Goal: Information Seeking & Learning: Learn about a topic

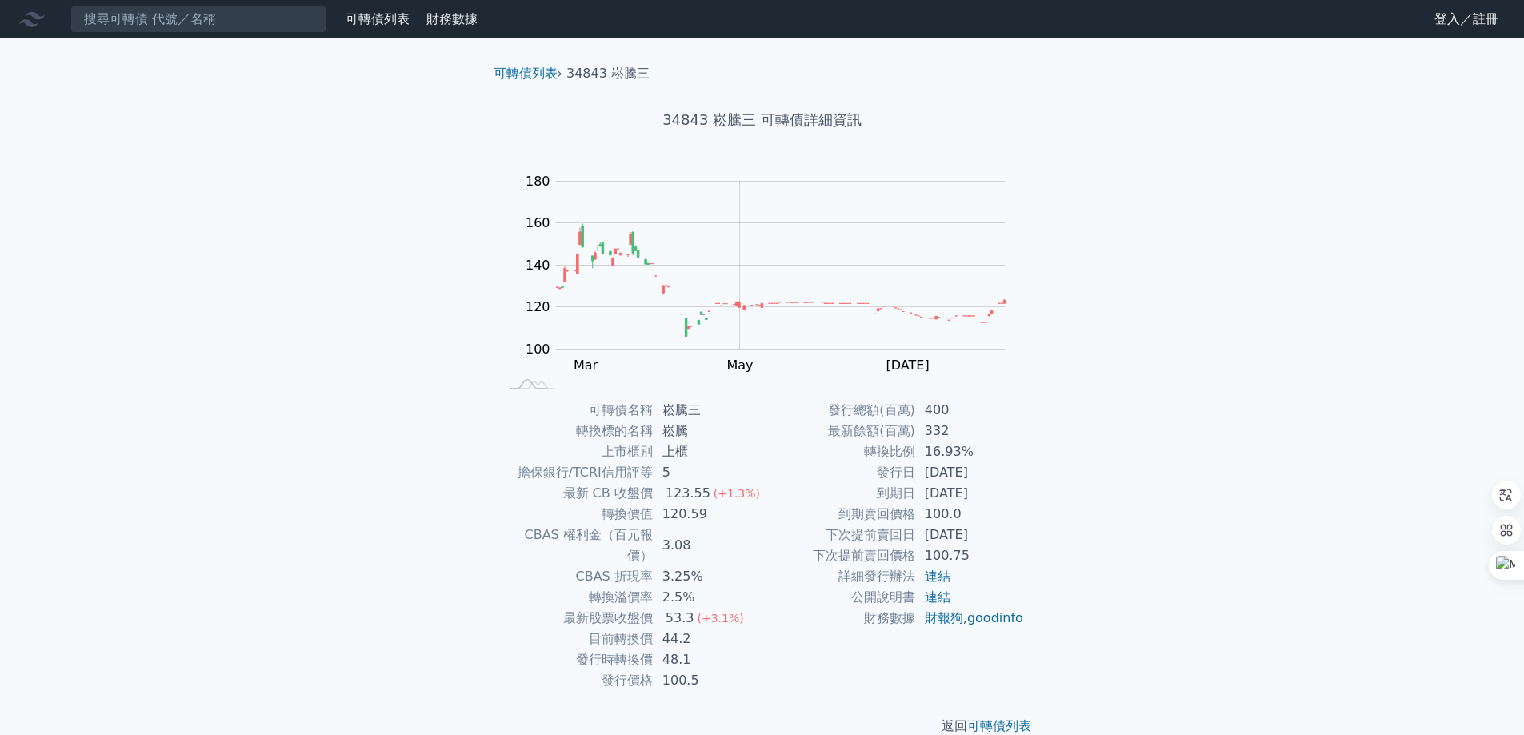
click at [1403, 396] on div "可轉債列表 財務數據 可轉債列表 財務數據 登入／註冊 登入／註冊 可轉債列表 › 34843 崧騰三 34843 崧騰三 可轉債詳細資訊 Zoom Out …" at bounding box center [762, 381] width 1524 height 762
drag, startPoint x: 693, startPoint y: 565, endPoint x: 654, endPoint y: 542, distance: 45.1
click at [654, 542] on tbody "可轉債名稱 崧騰三 轉換標的名稱 崧騰 上市櫃別 上櫃 擔保銀行/TCRI信用評等 5 最新 CB 收盤價 123.55 (+1.3%) 轉換價值 120.5…" at bounding box center [631, 545] width 262 height 291
click at [1244, 442] on div "可轉債列表 財務數據 可轉債列表 財務數據 登入／註冊 登入／註冊 可轉債列表 › 34843 崧騰三 34843 崧騰三 可轉債詳細資訊 Zoom Out …" at bounding box center [762, 381] width 1524 height 762
drag, startPoint x: 982, startPoint y: 458, endPoint x: 886, endPoint y: 428, distance: 99.7
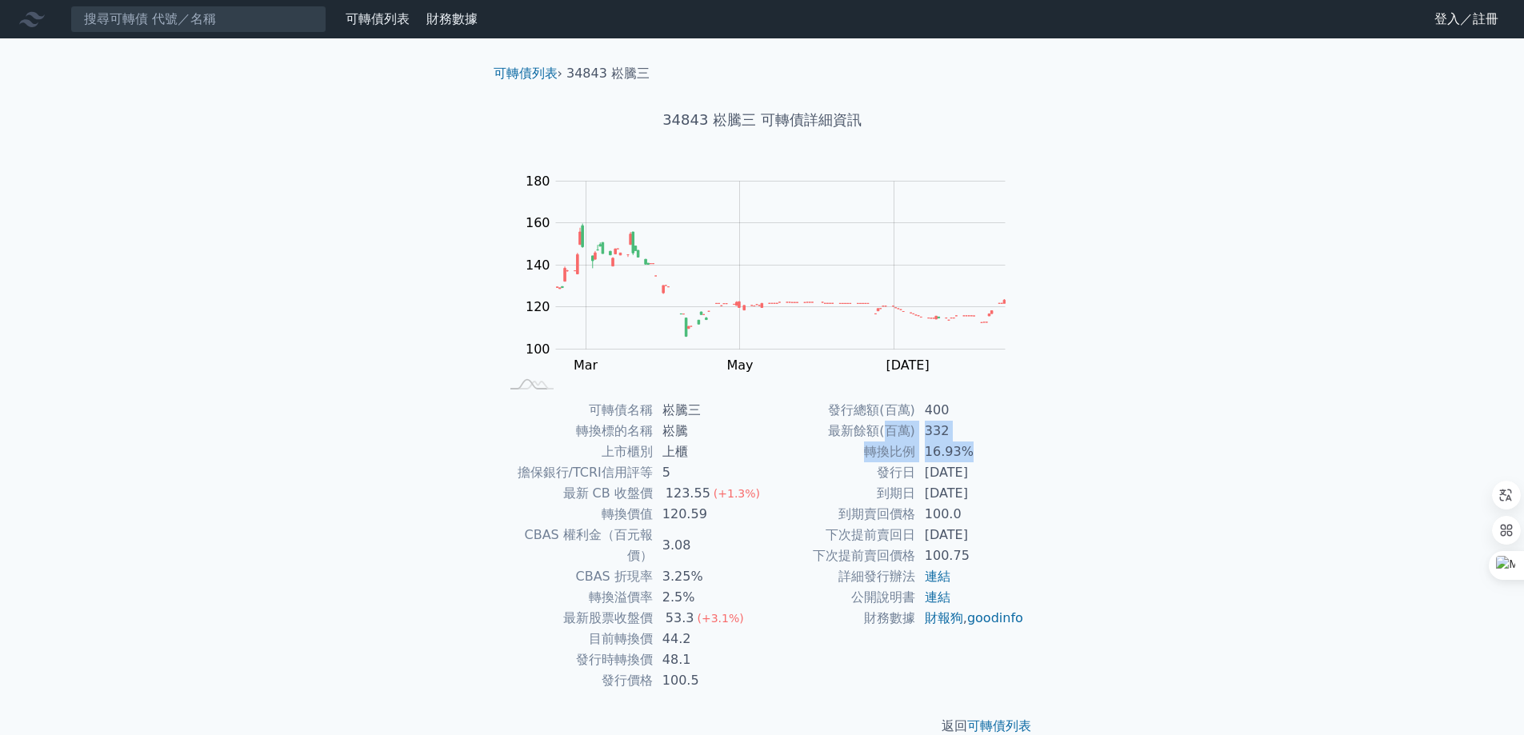
click at [886, 428] on tbody "發行總額(百萬) 400 最新餘額(百萬) 332 轉換比例 16.93% 發行日 [DATE] 到期日 [DATE] 到期賣回價格 100.0 下次提前賣回…" at bounding box center [893, 514] width 262 height 229
click at [1207, 442] on div "可轉債列表 財務數據 可轉債列表 財務數據 登入／註冊 登入／註冊 可轉債列表 › 34843 崧騰三 34843 崧騰三 可轉債詳細資訊 Zoom Out …" at bounding box center [762, 381] width 1524 height 762
drag, startPoint x: 987, startPoint y: 440, endPoint x: 805, endPoint y: 438, distance: 182.4
click at [805, 438] on tr "最新餘額(百萬) 332" at bounding box center [893, 431] width 262 height 21
click at [1269, 440] on div "可轉債列表 財務數據 可轉債列表 財務數據 登入／註冊 登入／註冊 可轉債列表 › 34843 崧騰三 34843 崧騰三 可轉債詳細資訊 Zoom Out …" at bounding box center [762, 381] width 1524 height 762
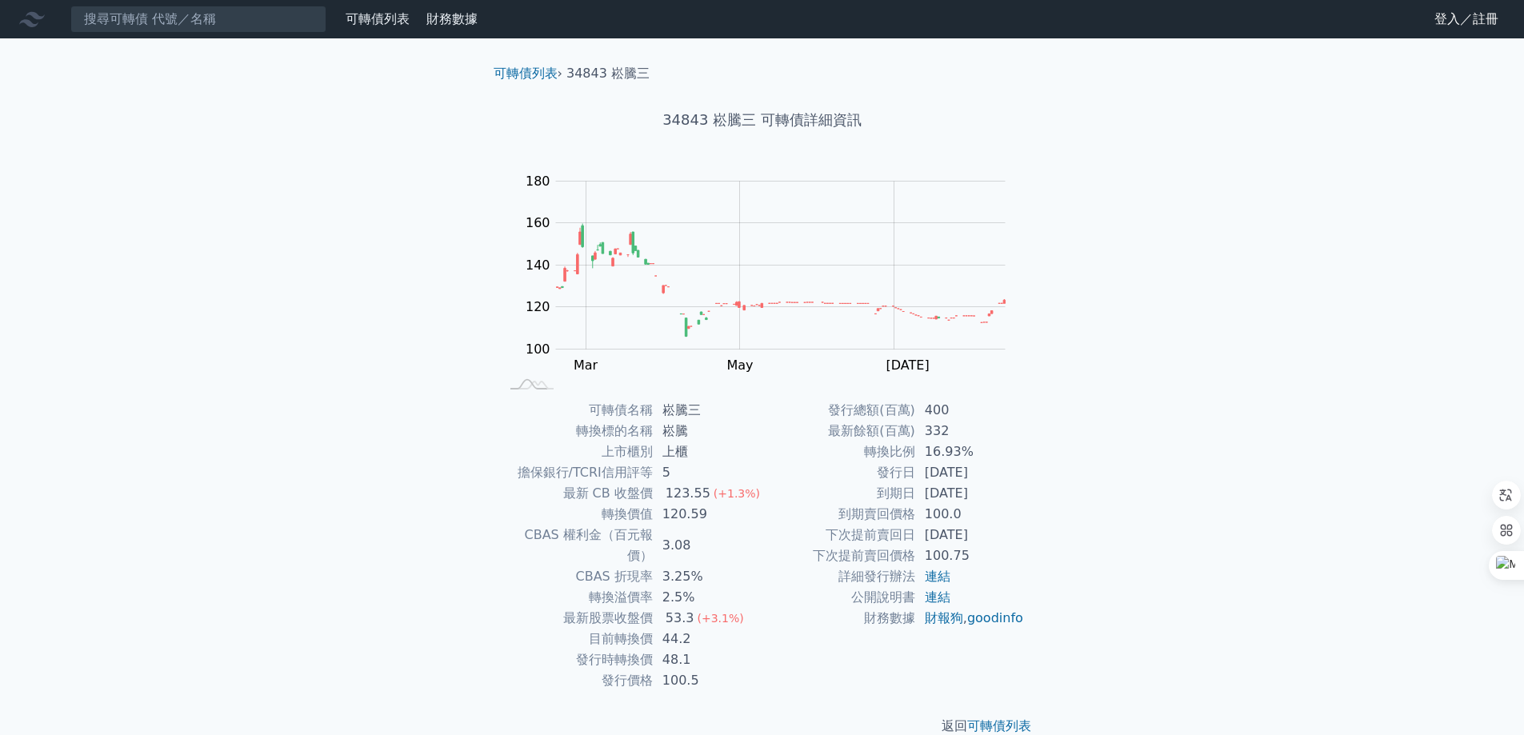
drag, startPoint x: 999, startPoint y: 486, endPoint x: 701, endPoint y: 486, distance: 298.4
click at [701, 486] on div "可轉債名稱 崧騰三 轉換標的名稱 崧騰 上市櫃別 上櫃 擔保銀行/TCRI信用評等 5 最新 CB 收盤價 123.55 (+1.3%) 轉換價值 120.5…" at bounding box center [762, 545] width 563 height 291
click at [1198, 522] on div "可轉債列表 財務數據 可轉債列表 財務數據 登入／註冊 登入／註冊 可轉債列表 › 34843 崧騰三 34843 崧騰三 可轉債詳細資訊 Zoom Out …" at bounding box center [762, 381] width 1524 height 762
click at [1368, 510] on div "可轉債列表 財務數據 可轉債列表 財務數據 登入／註冊 登入／註冊 可轉債列表 › 34843 崧騰三 34843 崧騰三 可轉債詳細資訊 Zoom Out …" at bounding box center [762, 381] width 1524 height 762
